Goal: Information Seeking & Learning: Check status

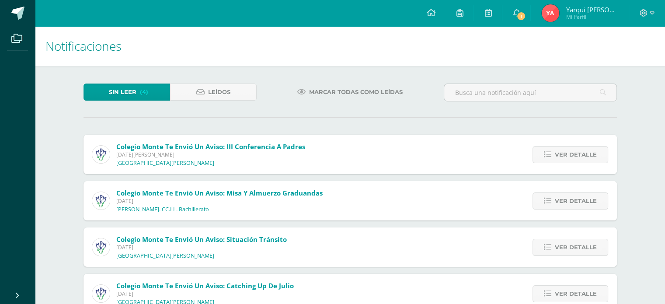
click at [559, 14] on img at bounding box center [550, 12] width 17 height 17
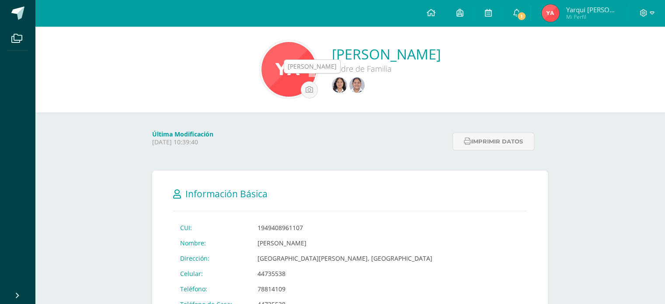
click at [332, 89] on img at bounding box center [339, 84] width 15 height 15
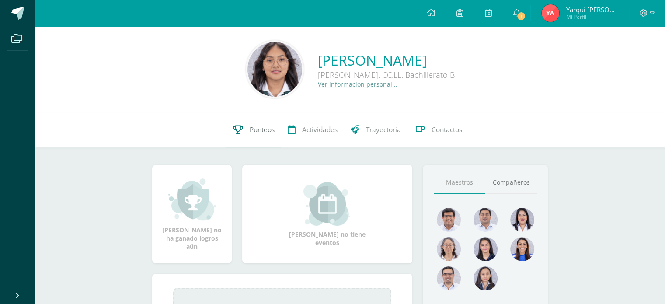
click at [249, 139] on link "Punteos" at bounding box center [254, 129] width 55 height 35
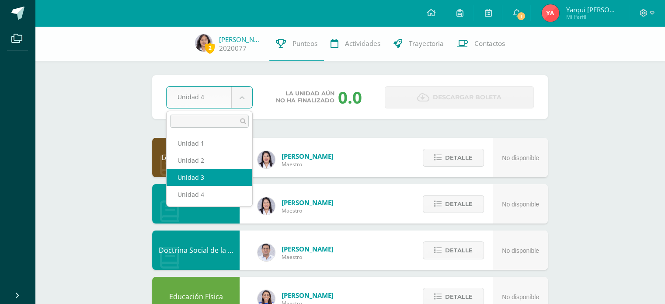
select select "Unidad 3"
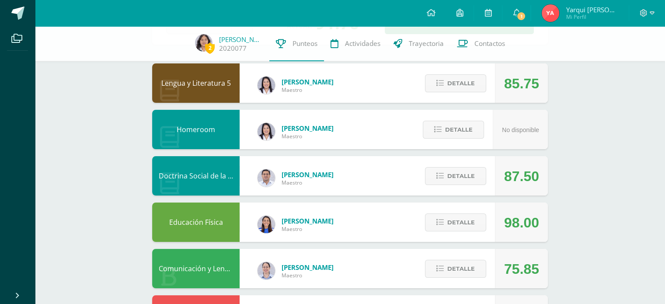
scroll to position [83, 0]
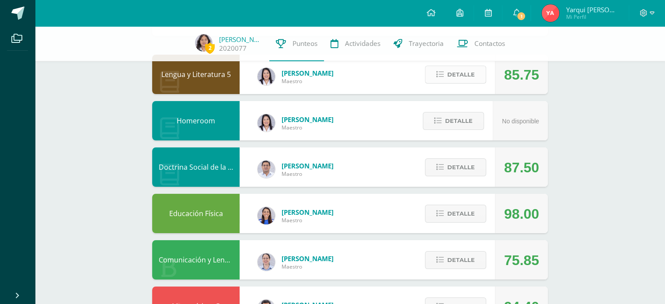
click at [453, 72] on span "Detalle" at bounding box center [461, 74] width 28 height 16
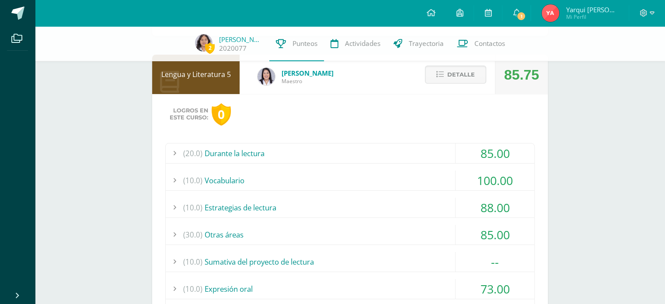
click at [262, 231] on div "(30.0) Otras áreas" at bounding box center [350, 235] width 369 height 20
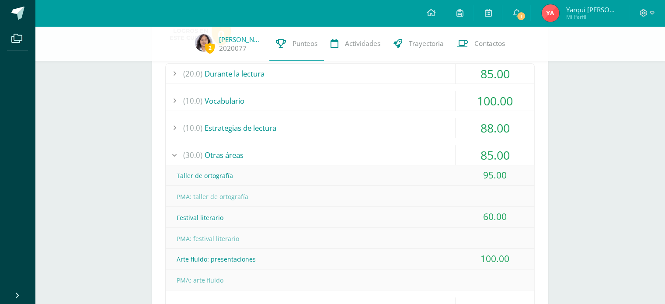
scroll to position [167, 0]
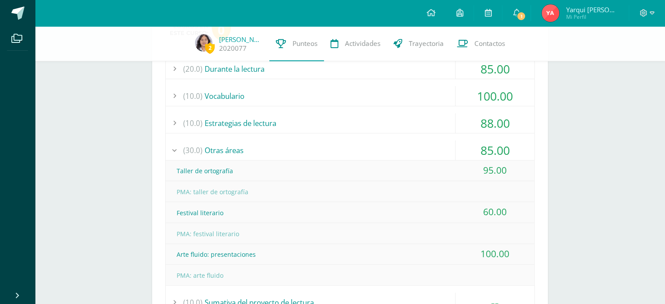
drag, startPoint x: 177, startPoint y: 214, endPoint x: 258, endPoint y: 223, distance: 81.5
click at [258, 223] on div "Taller de ortografía 95.00 PMA: taller de ortografía" at bounding box center [350, 223] width 369 height 125
click at [258, 224] on div "PMA: festival literario" at bounding box center [350, 234] width 369 height 20
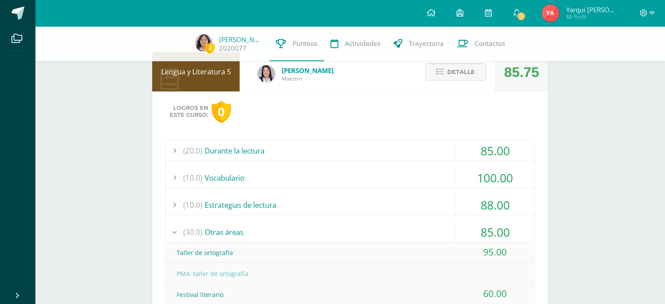
scroll to position [73, 0]
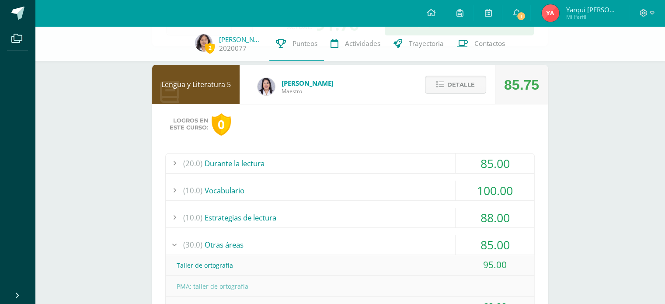
drag, startPoint x: 385, startPoint y: 150, endPoint x: 384, endPoint y: 157, distance: 7.5
click at [384, 157] on div "(20.0) Durante la lectura" at bounding box center [350, 164] width 369 height 20
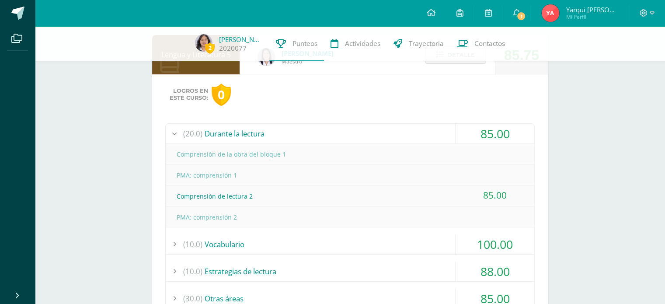
scroll to position [112, 0]
